Goal: Task Accomplishment & Management: Manage account settings

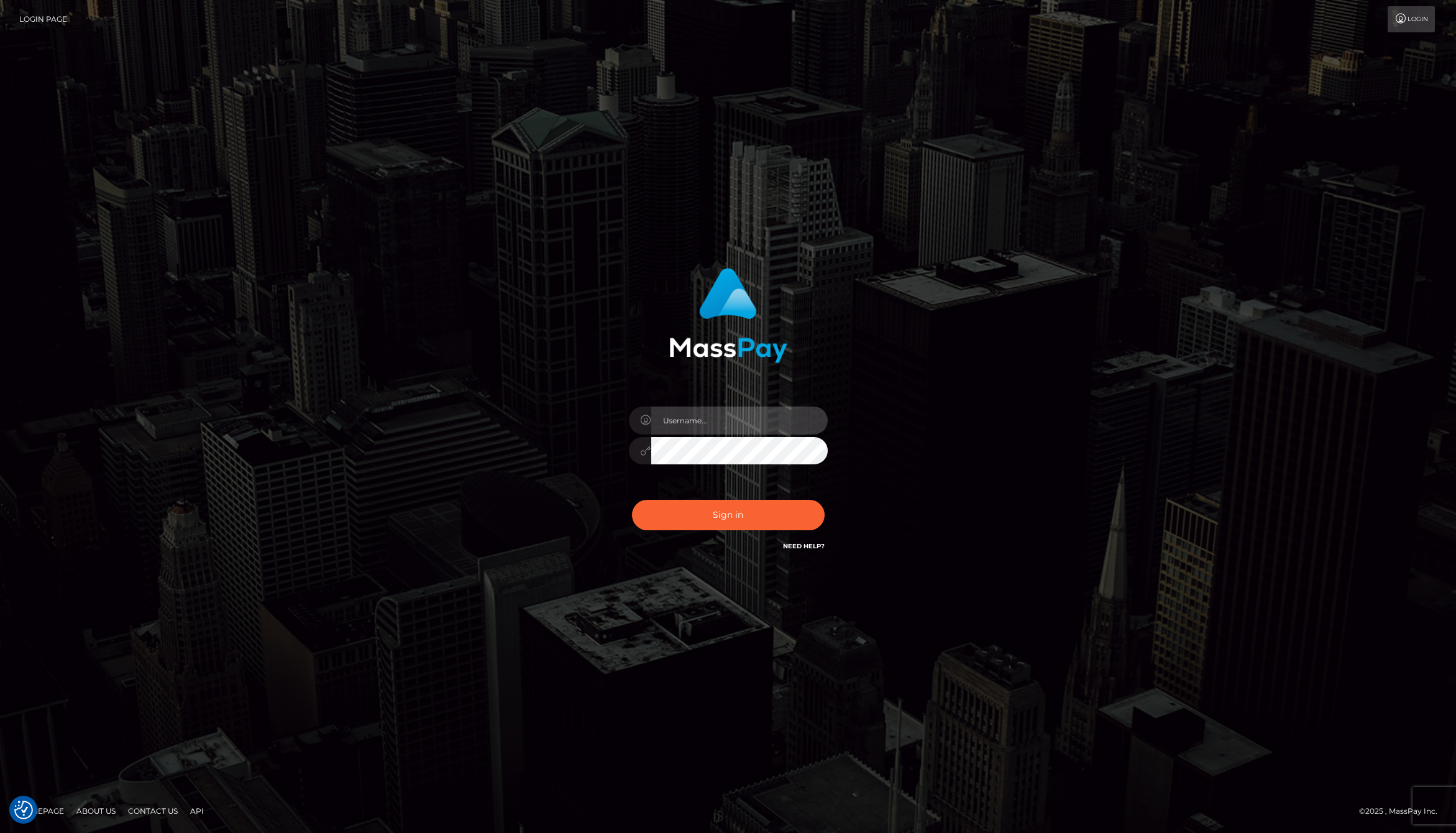
click at [705, 421] on input "text" at bounding box center [739, 420] width 177 height 28
click at [0, 832] on com-1password-button at bounding box center [0, 833] width 0 height 0
type input "jackson.whop"
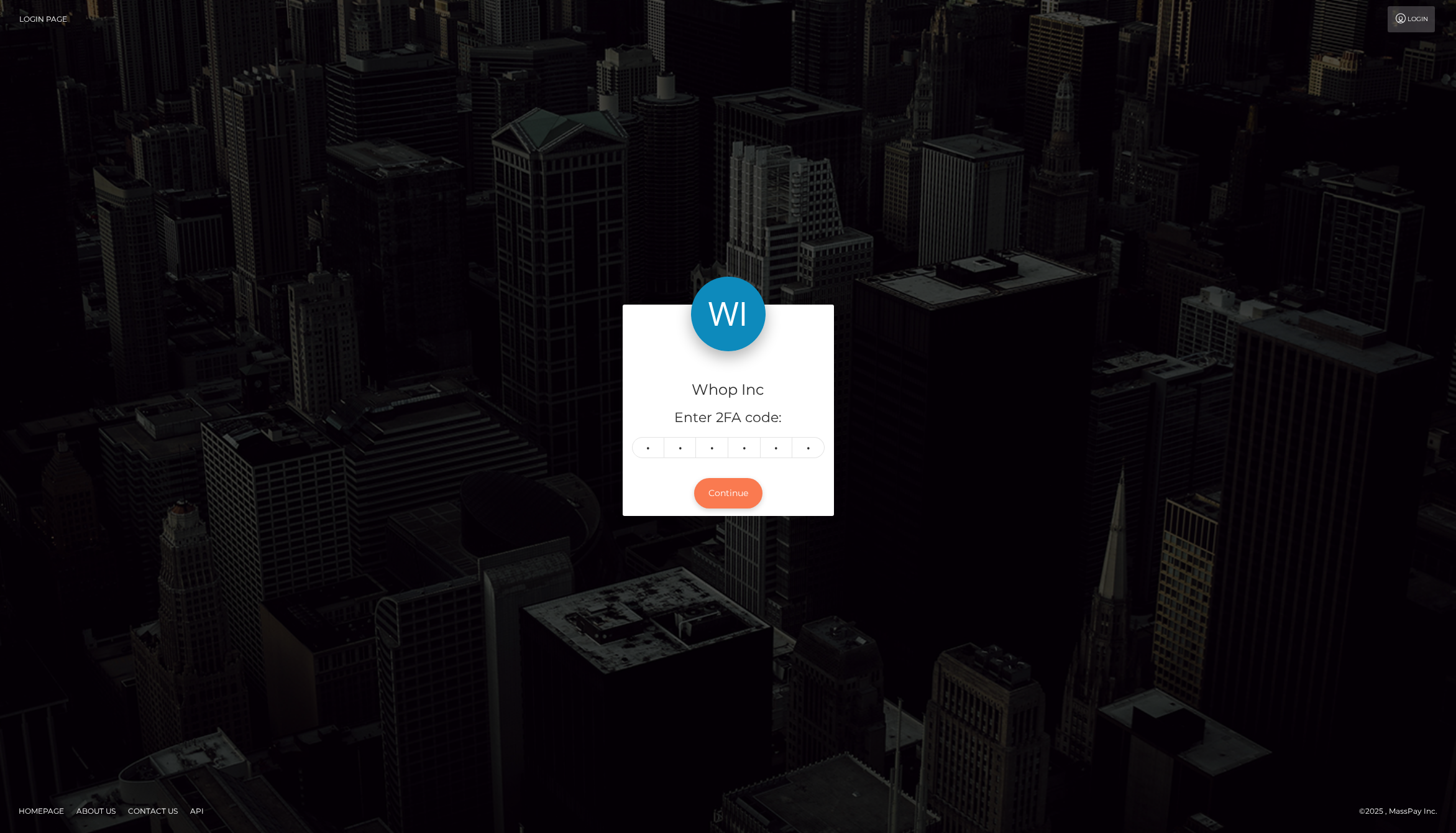
click at [737, 498] on button "Continue" at bounding box center [728, 493] width 68 height 30
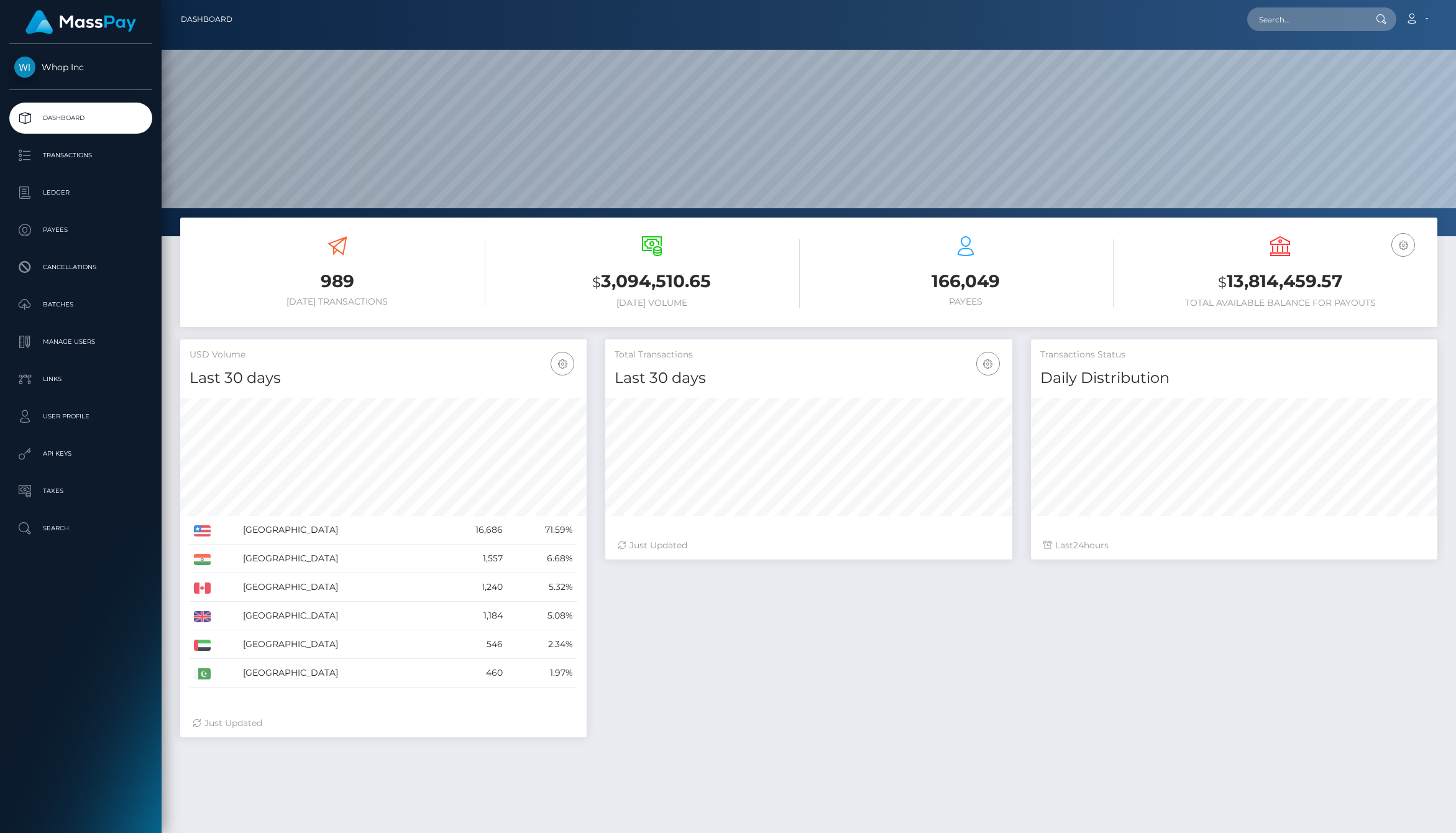
scroll to position [220, 406]
click at [66, 334] on p "Manage Users" at bounding box center [81, 341] width 133 height 18
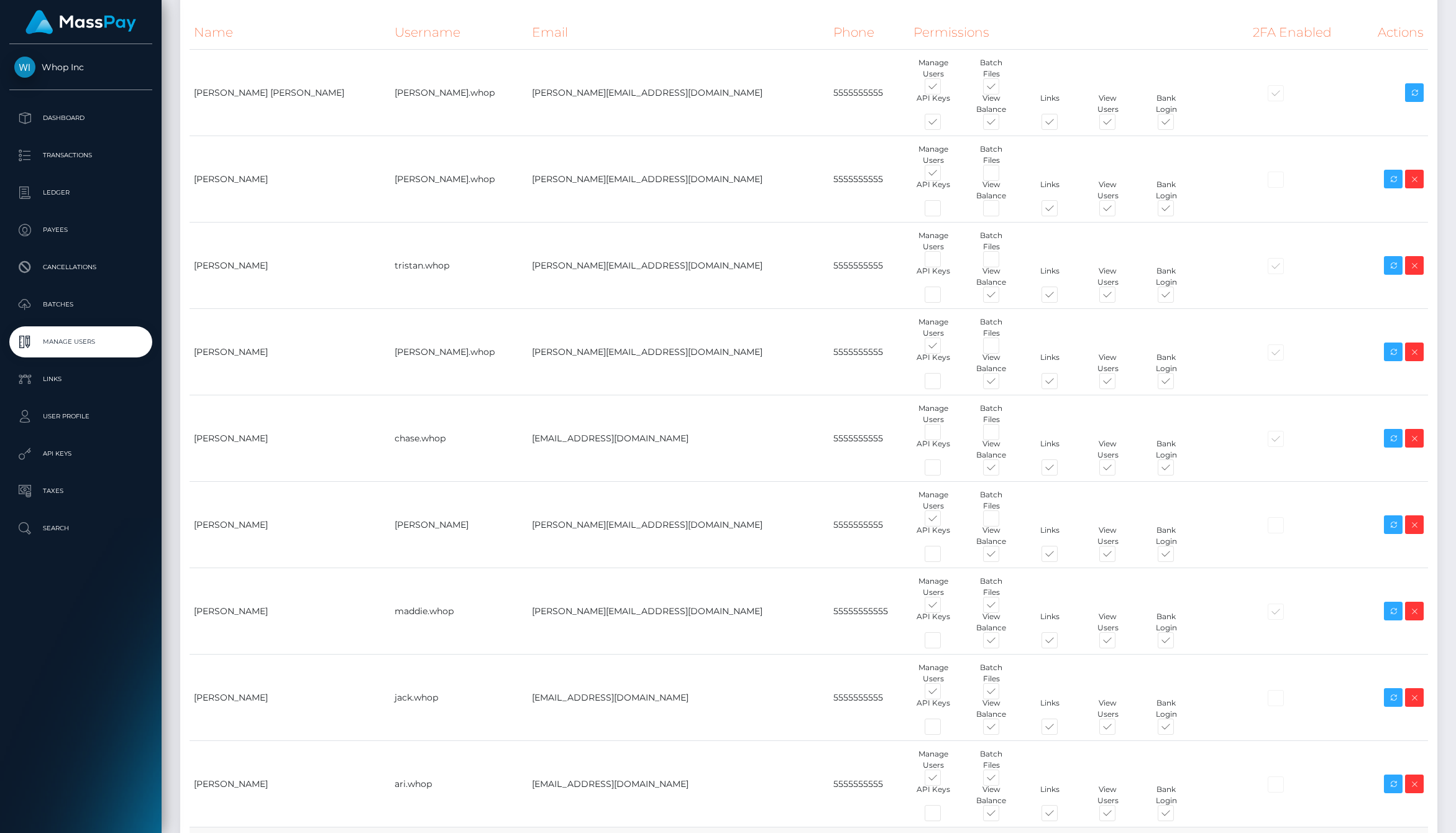
scroll to position [111, 0]
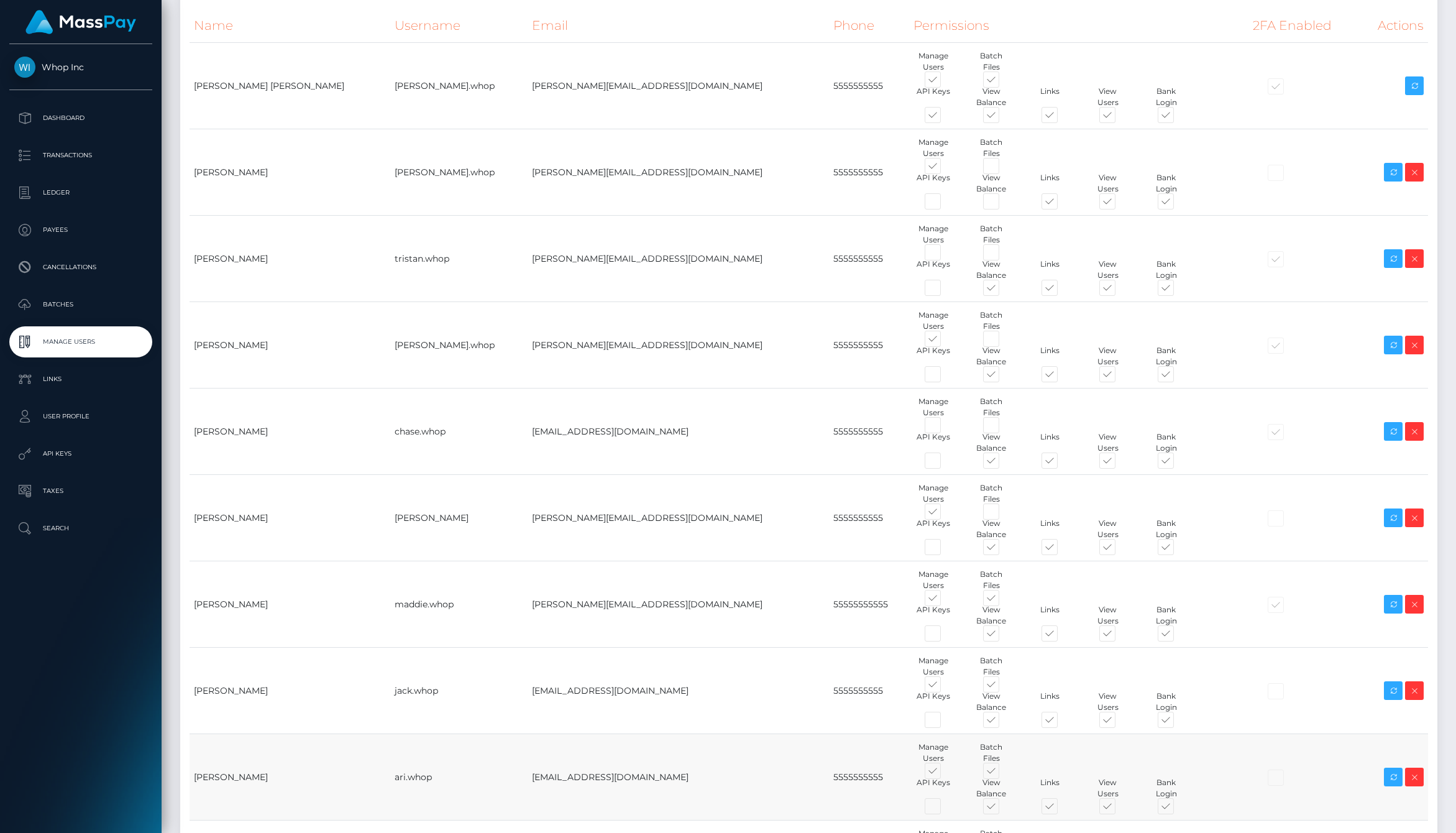
drag, startPoint x: 480, startPoint y: 593, endPoint x: 552, endPoint y: 593, distance: 72.0
click at [552, 733] on td "ari@whop.com" at bounding box center [678, 777] width 302 height 87
click at [78, 131] on link "Dashboard" at bounding box center [81, 118] width 143 height 31
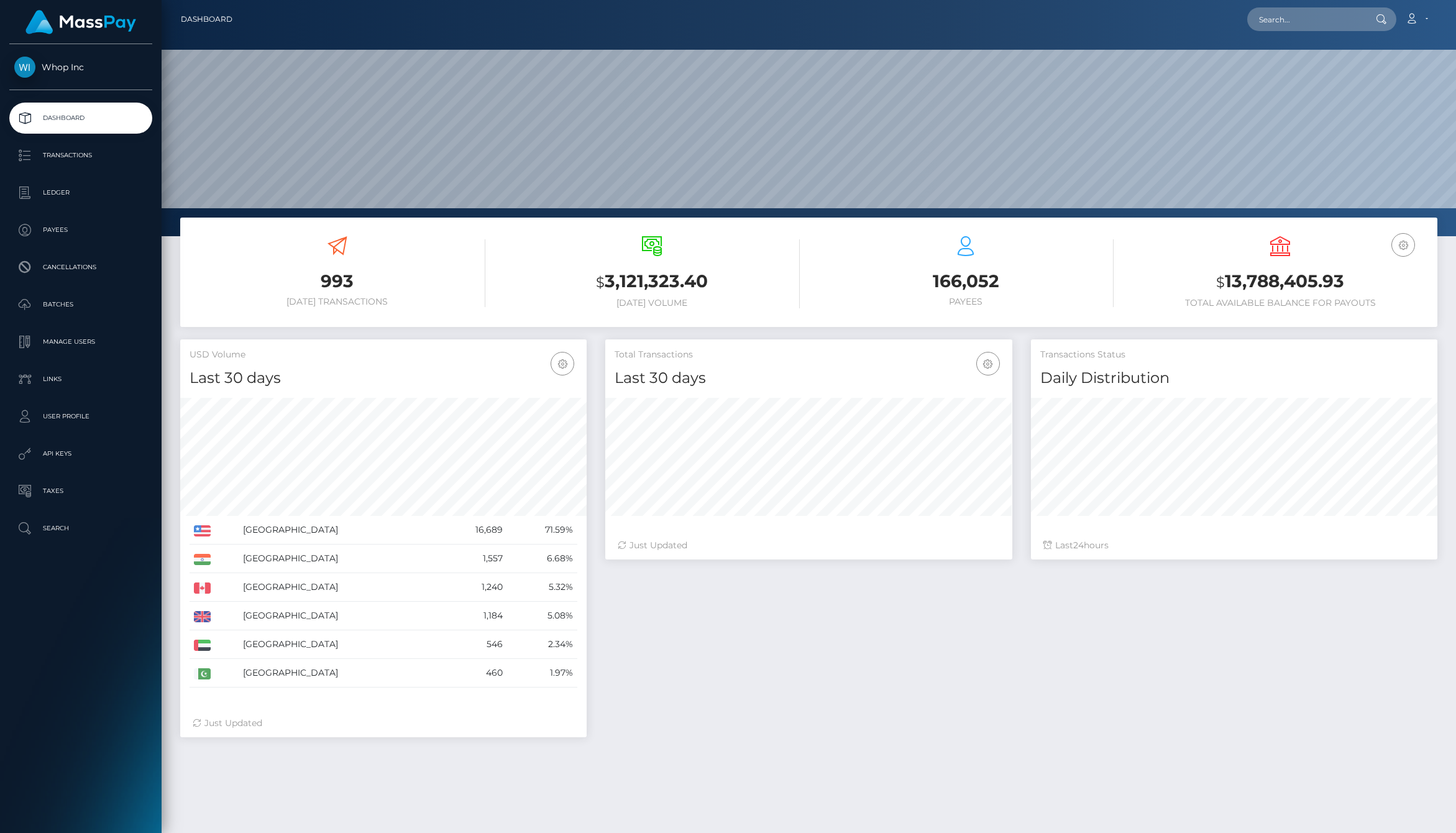
scroll to position [220, 406]
click at [95, 456] on p "API Keys" at bounding box center [81, 453] width 133 height 18
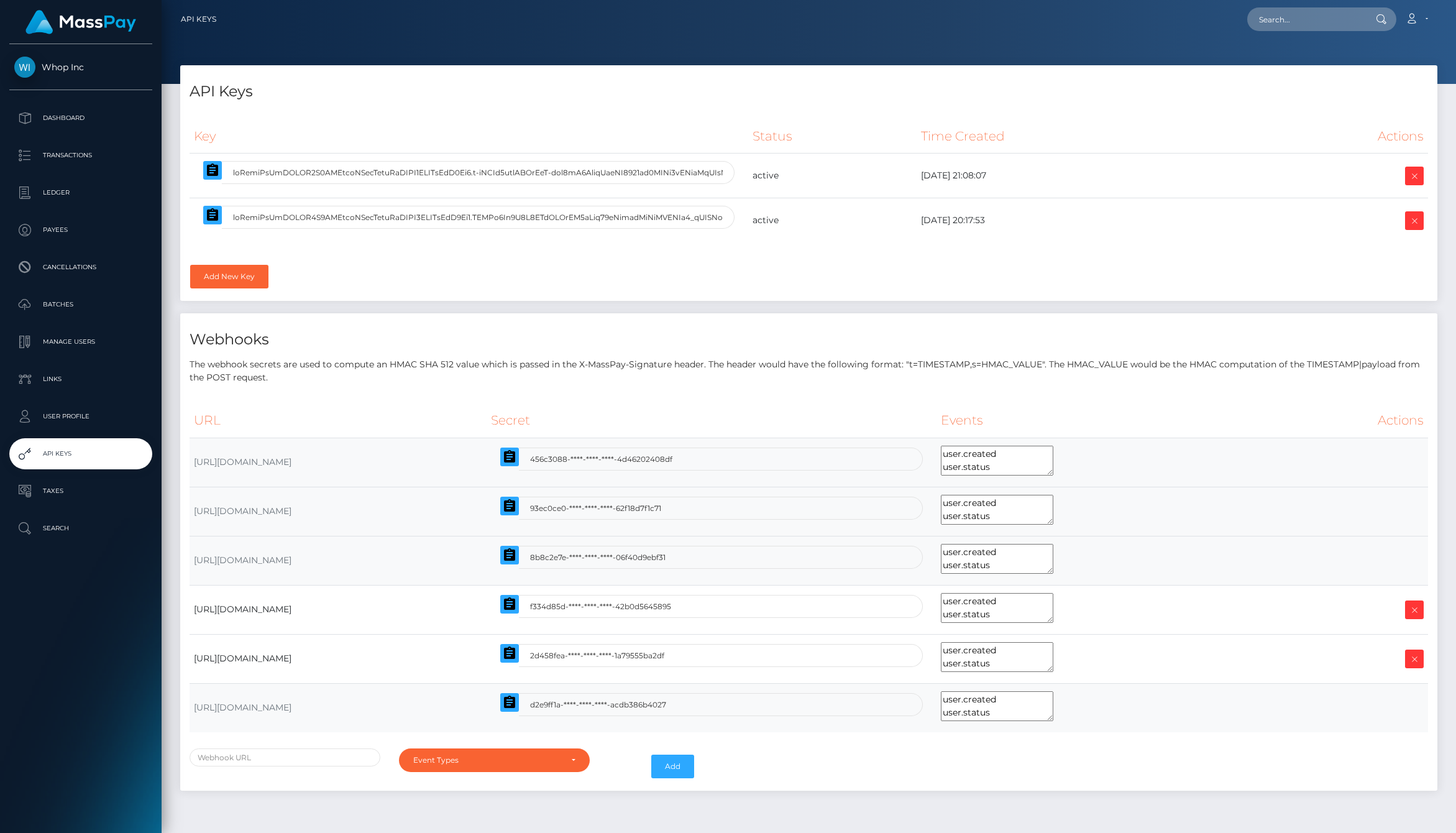
select select
click at [541, 223] on input "text" at bounding box center [478, 217] width 513 height 23
